Goal: Use online tool/utility: Utilize a website feature to perform a specific function

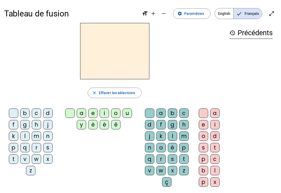
click at [226, 14] on span "English" at bounding box center [224, 13] width 18 height 10
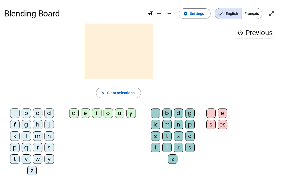
click at [256, 12] on span "Français" at bounding box center [252, 13] width 21 height 10
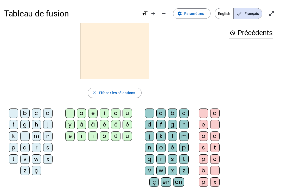
click at [230, 12] on span "English" at bounding box center [224, 13] width 18 height 10
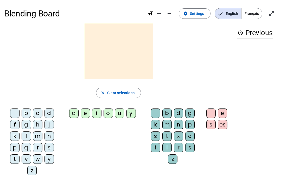
click at [255, 12] on span "Français" at bounding box center [252, 13] width 21 height 10
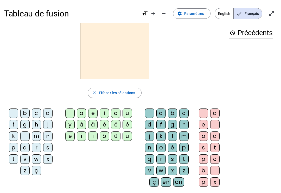
click at [52, 108] on letter-bubble "d" at bounding box center [48, 113] width 11 height 11
click at [131, 110] on div "u" at bounding box center [127, 112] width 9 height 9
click at [17, 109] on div at bounding box center [13, 112] width 9 height 9
click at [77, 110] on div "a" at bounding box center [81, 112] width 9 height 9
click at [127, 114] on div "u" at bounding box center [127, 112] width 9 height 9
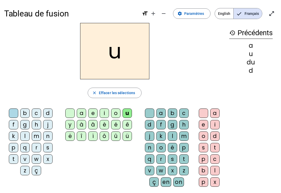
click at [51, 111] on div "d" at bounding box center [47, 112] width 9 height 9
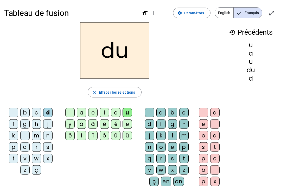
scroll to position [1, 0]
click at [129, 92] on span "Effacer les sélections" at bounding box center [117, 92] width 36 height 6
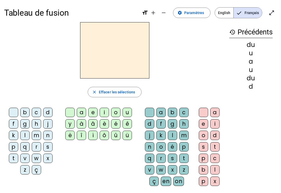
click at [52, 109] on div "d" at bounding box center [47, 112] width 9 height 9
click at [124, 89] on span "button" at bounding box center [114, 92] width 53 height 13
click at [45, 114] on div "d" at bounding box center [47, 112] width 9 height 9
click at [131, 114] on div "u" at bounding box center [127, 112] width 9 height 9
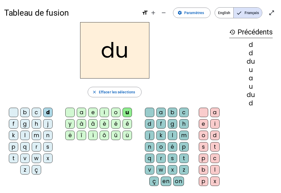
click at [254, 58] on div "du" at bounding box center [252, 61] width 44 height 6
click at [254, 53] on div "d" at bounding box center [252, 53] width 44 height 6
click at [254, 142] on div "history Précédents d d du u a u du d" at bounding box center [251, 101] width 52 height 159
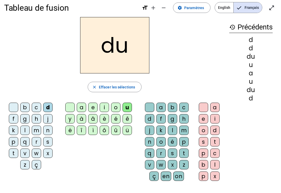
scroll to position [0, 0]
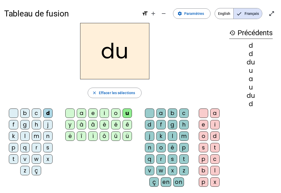
click at [222, 12] on span "English" at bounding box center [224, 13] width 18 height 10
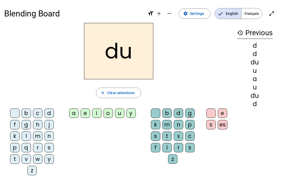
click at [251, 15] on span "Français" at bounding box center [252, 13] width 21 height 10
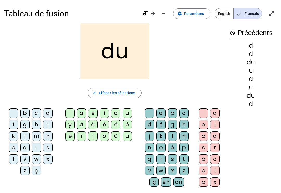
click at [227, 17] on span "English" at bounding box center [224, 13] width 18 height 10
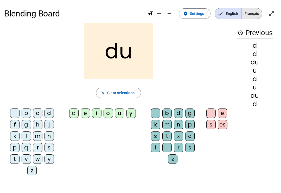
click at [252, 13] on span "Français" at bounding box center [252, 13] width 21 height 10
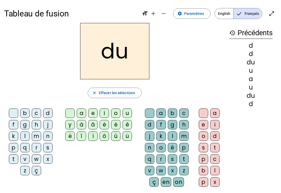
click at [70, 110] on div at bounding box center [69, 112] width 9 height 9
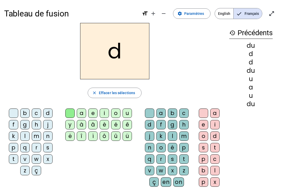
click at [16, 111] on div at bounding box center [13, 112] width 9 height 9
click at [38, 133] on div "m" at bounding box center [36, 135] width 9 height 9
click at [127, 114] on div "u" at bounding box center [127, 112] width 9 height 9
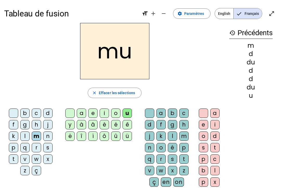
click at [11, 112] on div at bounding box center [13, 112] width 9 height 9
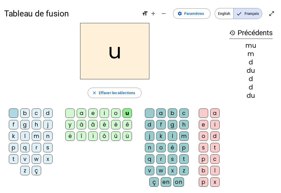
click at [15, 159] on div "t" at bounding box center [13, 158] width 9 height 9
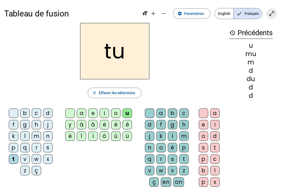
click at [274, 12] on mat-icon "open_in_full" at bounding box center [272, 13] width 6 height 6
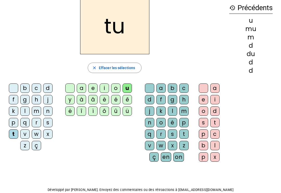
scroll to position [17, 0]
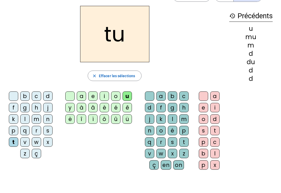
click at [82, 97] on div "a" at bounding box center [81, 95] width 9 height 9
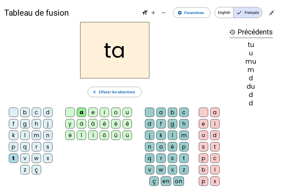
scroll to position [0, 0]
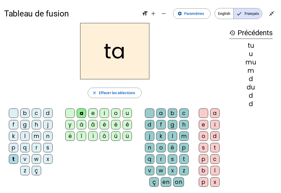
click at [93, 111] on div "e" at bounding box center [92, 112] width 9 height 9
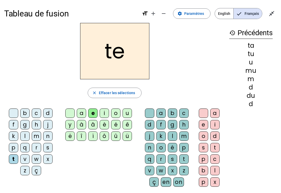
click at [50, 112] on div "d" at bounding box center [47, 112] width 9 height 9
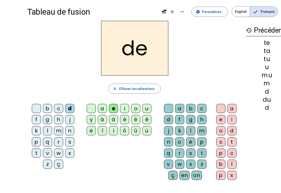
scroll to position [6, 0]
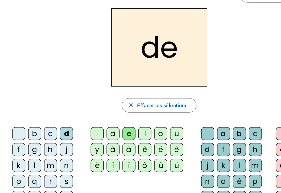
click at [27, 114] on div "g" at bounding box center [24, 118] width 9 height 9
click at [49, 114] on div "j" at bounding box center [47, 118] width 9 height 9
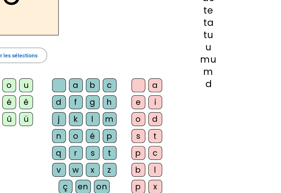
scroll to position [0, 0]
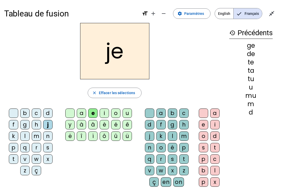
click at [40, 137] on div "m" at bounding box center [36, 135] width 9 height 9
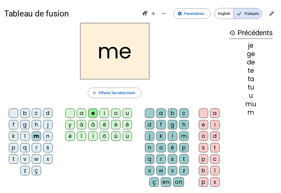
click at [78, 113] on div "a" at bounding box center [81, 112] width 9 height 9
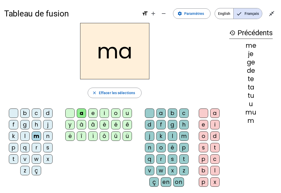
click at [177, 136] on div "l" at bounding box center [172, 135] width 9 height 9
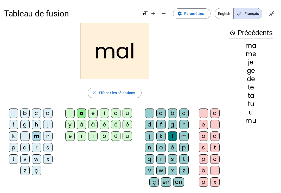
click at [261, 149] on div "history Précédents ma me je ge de te ta tu u mu" at bounding box center [251, 102] width 52 height 159
click at [218, 170] on div "l" at bounding box center [215, 170] width 9 height 9
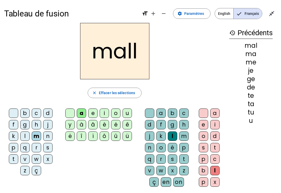
click at [281, 75] on html "Tableau de fusion format_size add remove settings Paramètres English Français c…" at bounding box center [140, 96] width 281 height 193
